Goal: Task Accomplishment & Management: Use online tool/utility

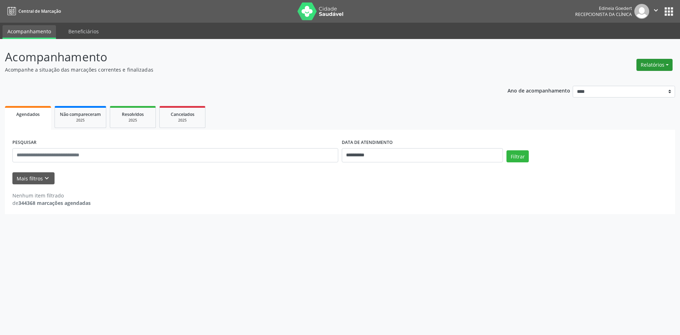
click at [657, 61] on button "Relatórios" at bounding box center [655, 65] width 36 height 12
click at [631, 74] on ul "Agendamentos Procedimentos realizados" at bounding box center [635, 85] width 77 height 26
click at [628, 77] on link "Agendamentos" at bounding box center [635, 80] width 76 height 10
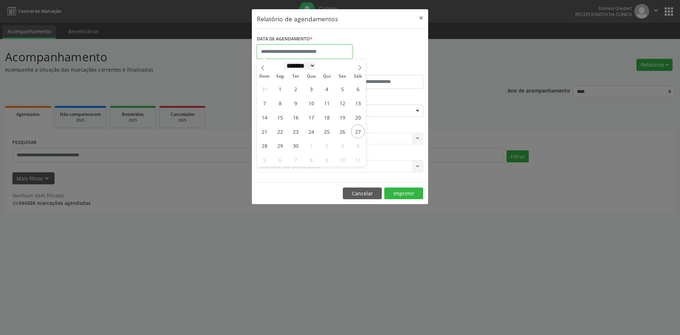
drag, startPoint x: 309, startPoint y: 54, endPoint x: 314, endPoint y: 67, distance: 14.3
click at [310, 56] on input "text" at bounding box center [305, 52] width 96 height 14
click at [283, 144] on span "29" at bounding box center [280, 146] width 14 height 14
type input "**********"
click at [283, 145] on span "29" at bounding box center [280, 146] width 14 height 14
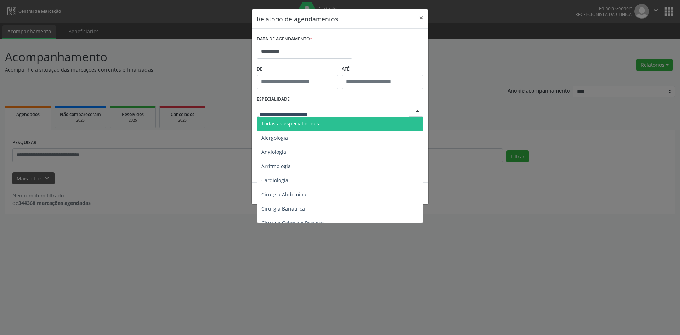
click at [313, 123] on span "Todas as especialidades" at bounding box center [290, 123] width 58 height 7
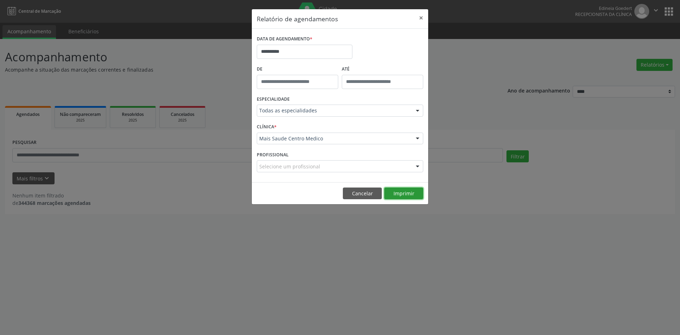
click at [414, 190] on button "Imprimir" at bounding box center [403, 193] width 39 height 12
